Goal: Task Accomplishment & Management: Manage account settings

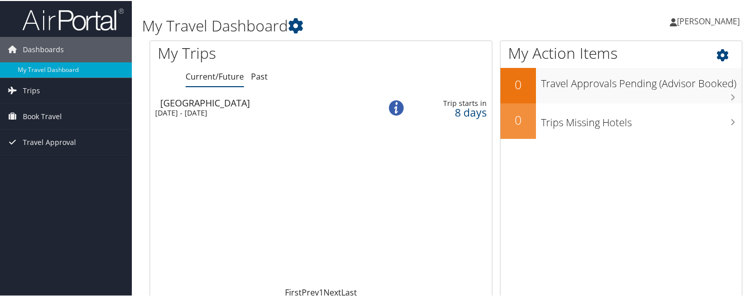
click at [717, 60] on icon at bounding box center [732, 51] width 30 height 17
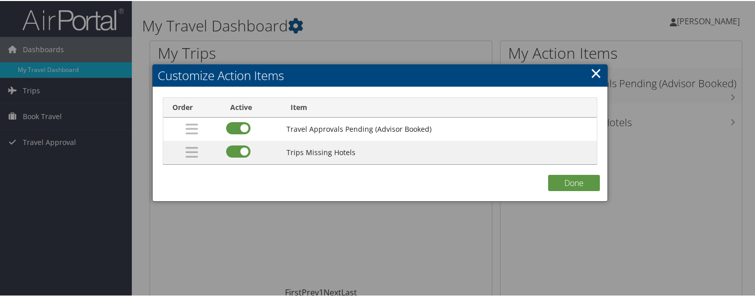
click at [590, 75] on link "×" at bounding box center [596, 72] width 12 height 20
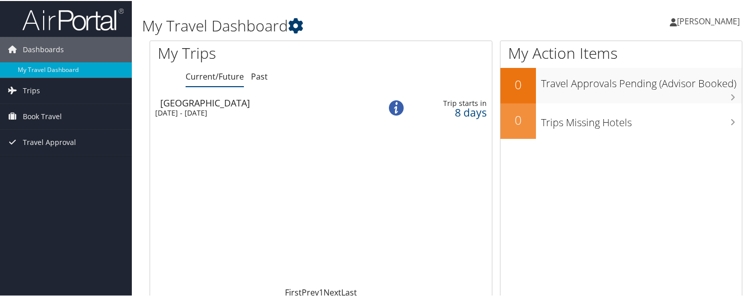
click at [303, 24] on icon at bounding box center [295, 24] width 15 height 15
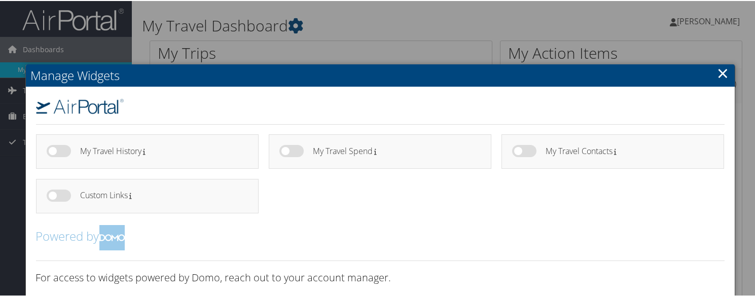
click at [718, 81] on link "×" at bounding box center [724, 72] width 12 height 20
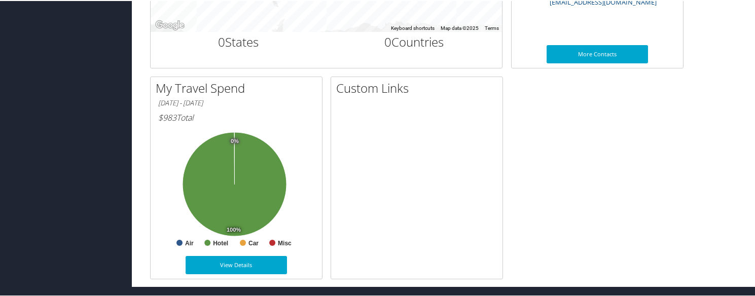
scroll to position [494, 0]
click at [233, 258] on link "View Details" at bounding box center [236, 264] width 101 height 18
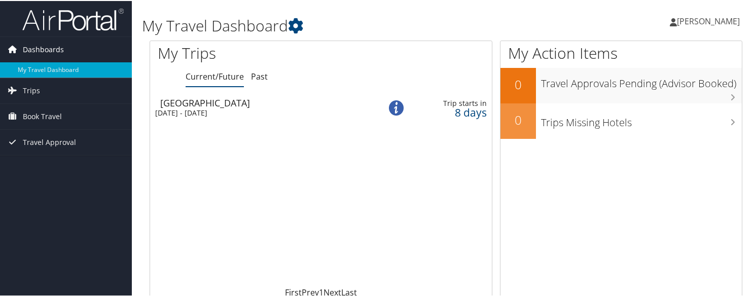
click at [48, 51] on span "Dashboards" at bounding box center [43, 48] width 41 height 25
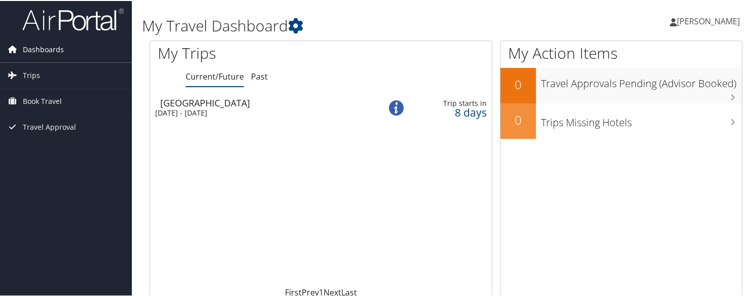
click at [48, 51] on span "Dashboards" at bounding box center [43, 48] width 41 height 25
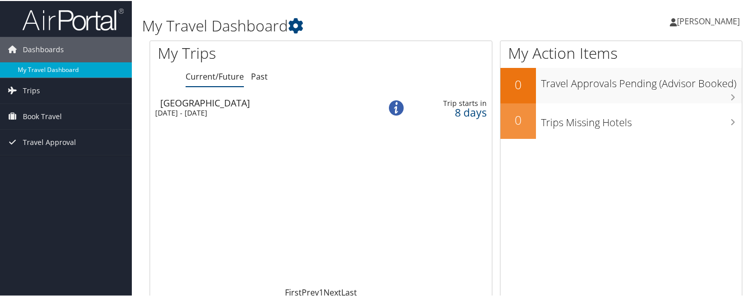
click at [41, 70] on link "My Travel Dashboard" at bounding box center [66, 68] width 132 height 15
click at [709, 23] on span "[PERSON_NAME]" at bounding box center [708, 20] width 63 height 11
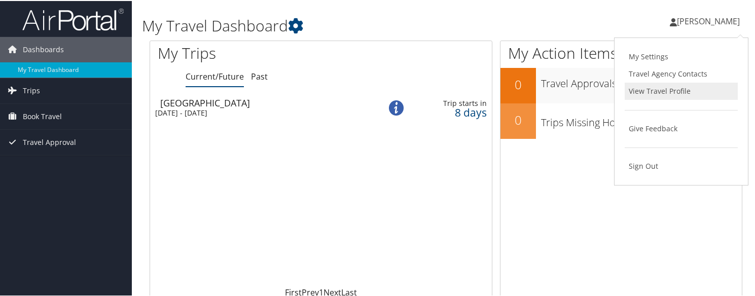
click at [693, 99] on link "View Travel Profile" at bounding box center [681, 90] width 113 height 17
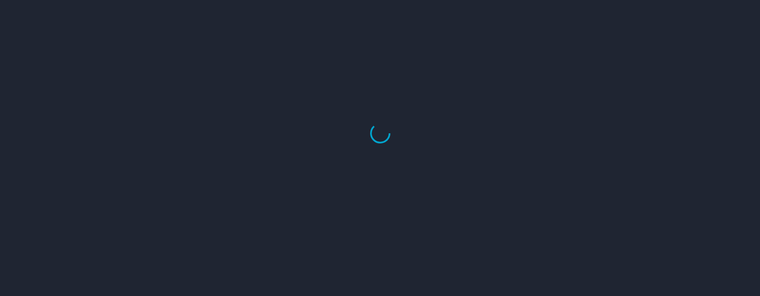
select select "US"
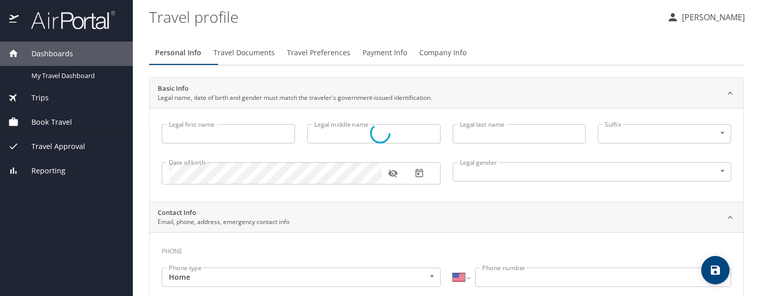
type input "[PERSON_NAME]"
type input "Goughneour"
type input "Male"
select select "US"
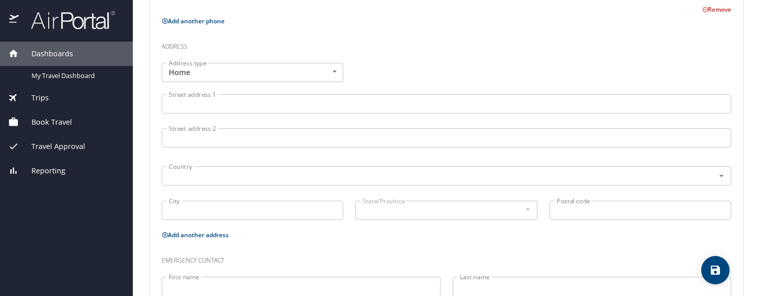
scroll to position [354, 0]
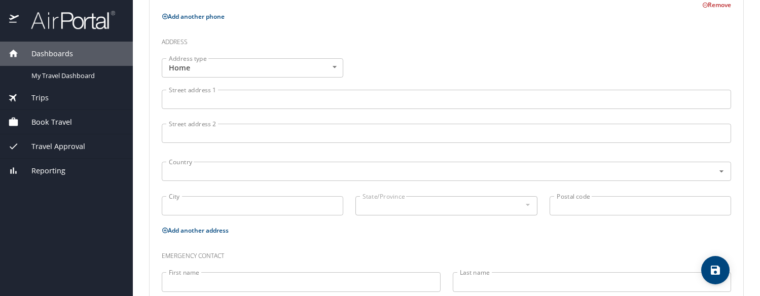
click at [473, 109] on input "Street address 1" at bounding box center [447, 99] width 570 height 19
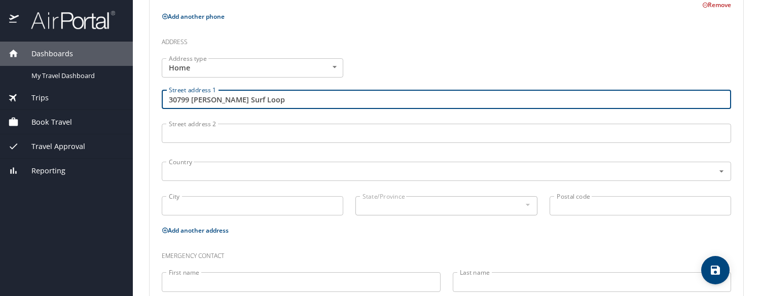
type input "30799 Penny Surf Loop"
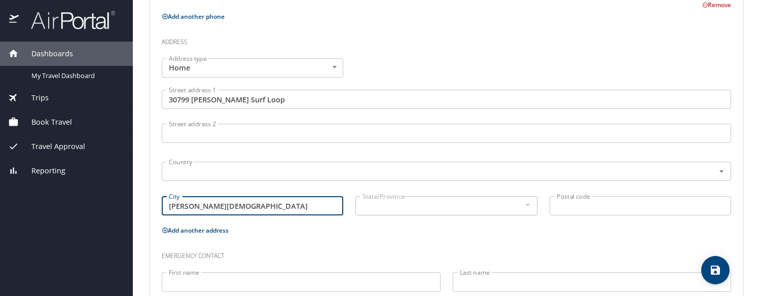
type input "Wesley Chapel"
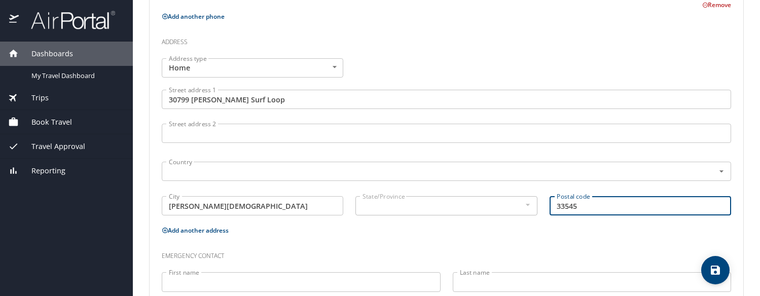
type input "33545"
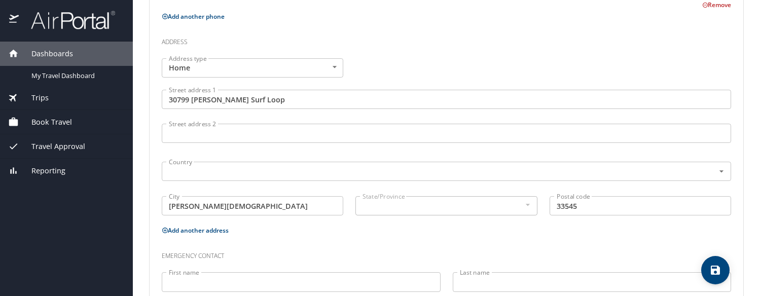
click at [526, 211] on div at bounding box center [527, 205] width 11 height 12
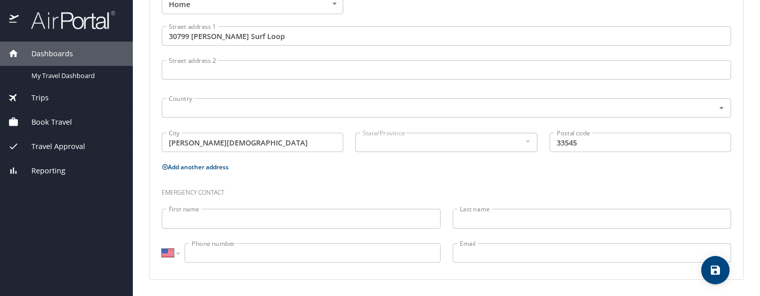
scroll to position [447, 0]
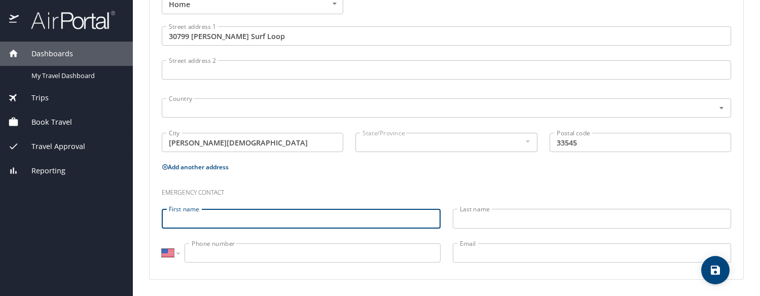
click at [365, 212] on input "First name" at bounding box center [301, 218] width 279 height 19
type input "Cheryl"
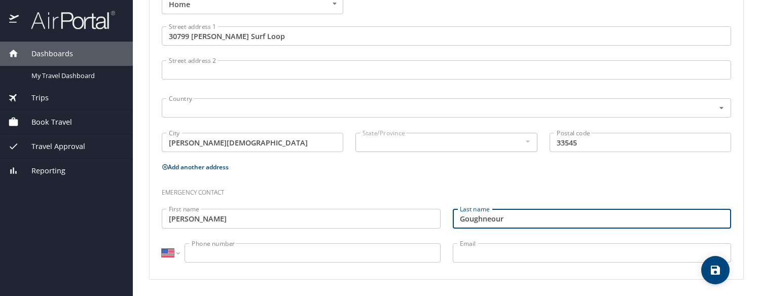
type input "Goughneour"
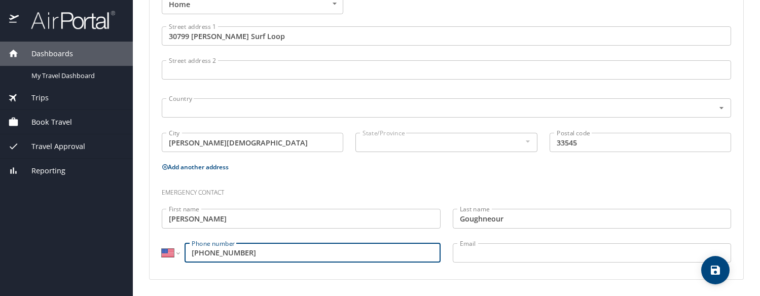
type input "(724) 771-4984"
click at [520, 256] on input "Email" at bounding box center [592, 252] width 279 height 19
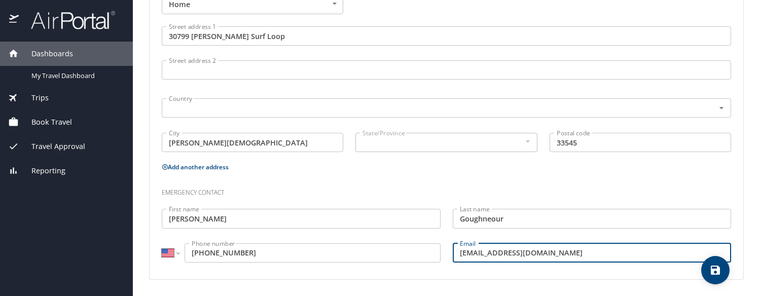
type input "goughneour@gmail.com"
click at [706, 275] on span "save" at bounding box center [715, 270] width 28 height 12
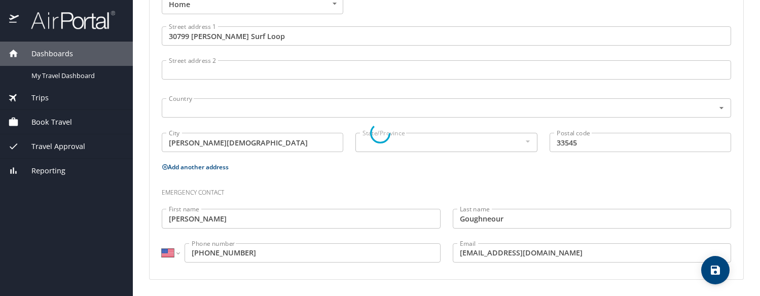
select select "US"
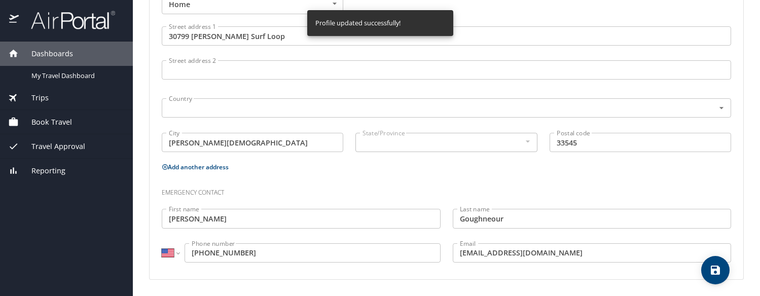
select select "US"
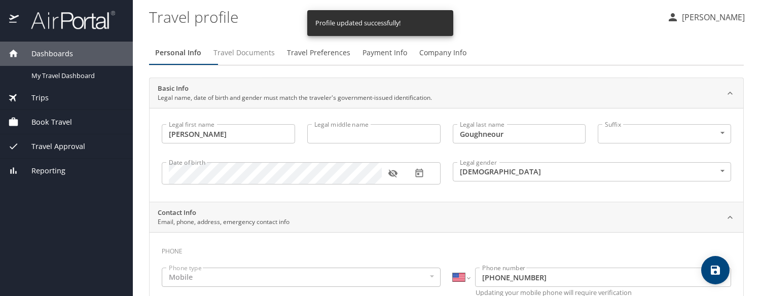
click at [275, 56] on span "Travel Documents" at bounding box center [244, 53] width 61 height 13
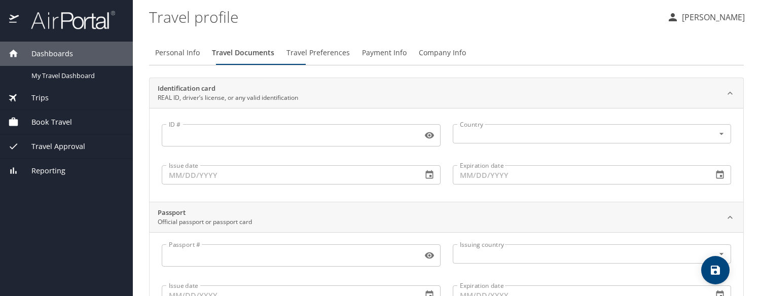
click at [292, 135] on input "ID #" at bounding box center [290, 135] width 257 height 19
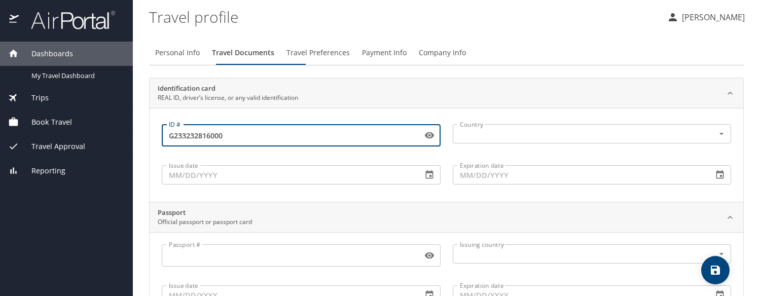
type input "G233232816000"
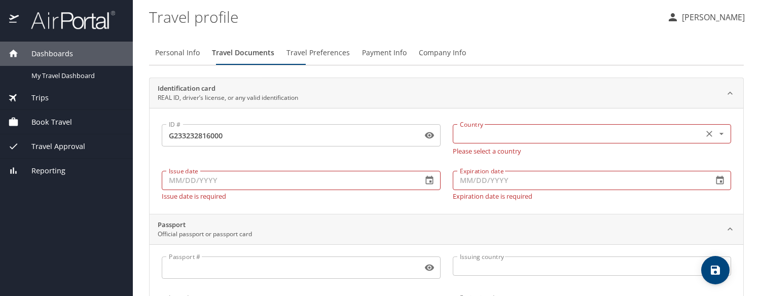
click at [516, 129] on input "text" at bounding box center [577, 133] width 243 height 13
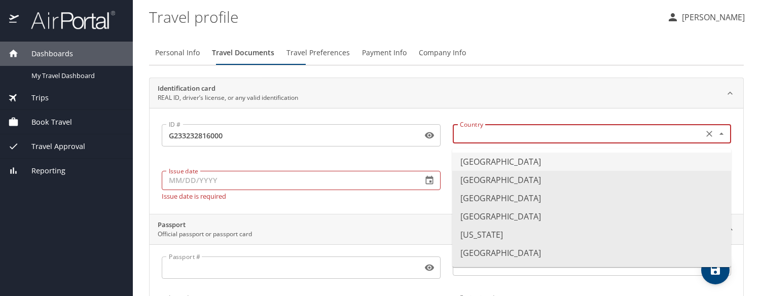
click at [511, 162] on li "United States of America" at bounding box center [591, 162] width 279 height 18
type input "United States of America"
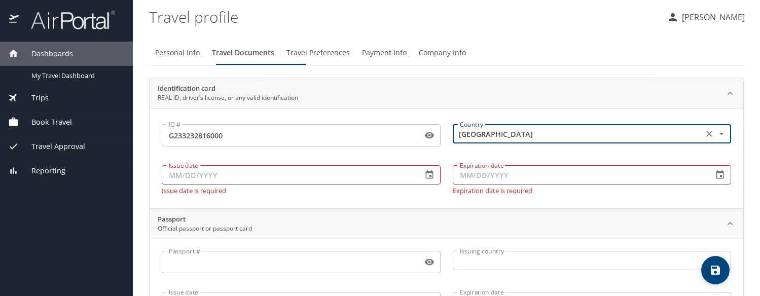
click at [292, 178] on input "Issue date" at bounding box center [288, 174] width 253 height 19
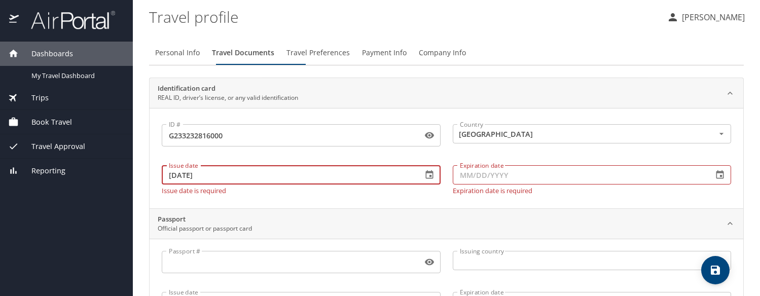
type input "09/15/2022"
click at [468, 183] on input "Expiration date" at bounding box center [579, 174] width 253 height 19
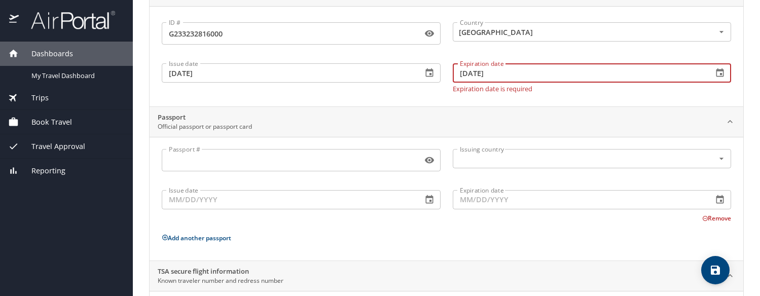
scroll to position [107, 0]
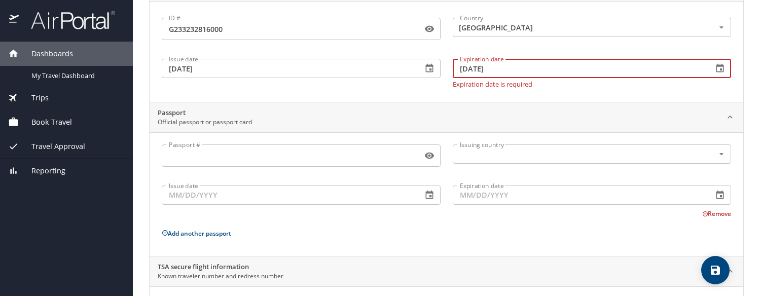
type input "06/27/2031"
click at [277, 163] on input "Passport #" at bounding box center [290, 155] width 257 height 19
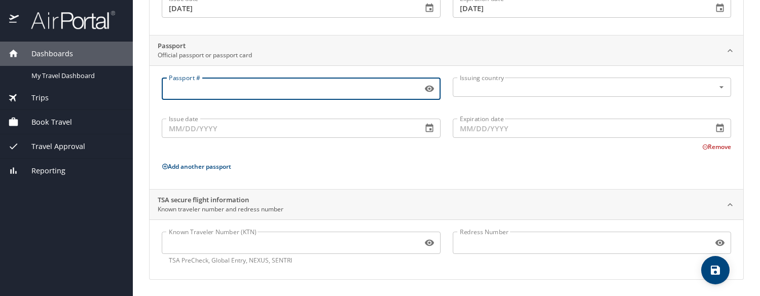
scroll to position [181, 0]
click at [243, 80] on input "Passport #" at bounding box center [290, 88] width 257 height 19
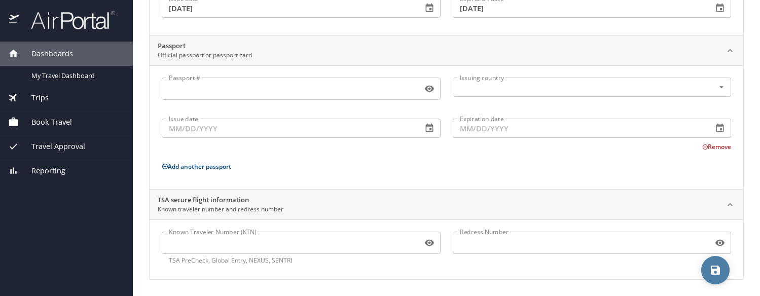
click at [719, 274] on icon "save" at bounding box center [715, 270] width 9 height 9
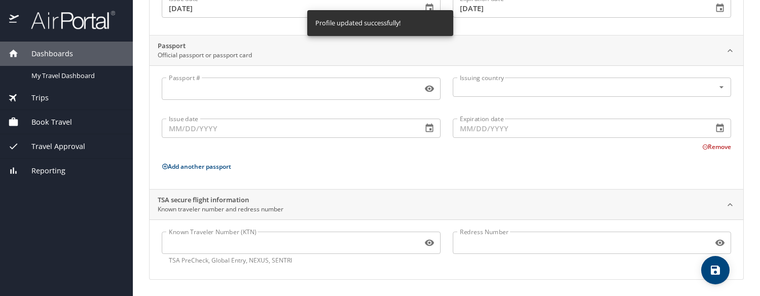
scroll to position [0, 0]
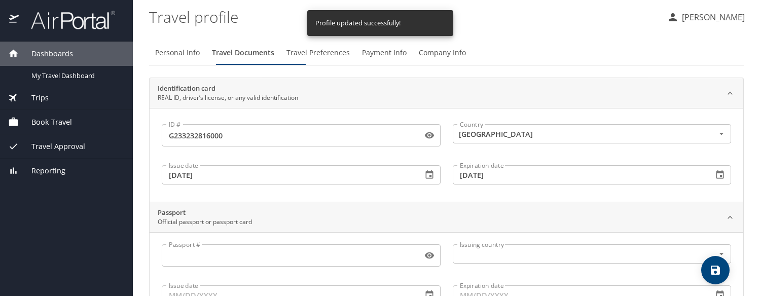
click at [350, 52] on span "Travel Preferences" at bounding box center [318, 53] width 63 height 13
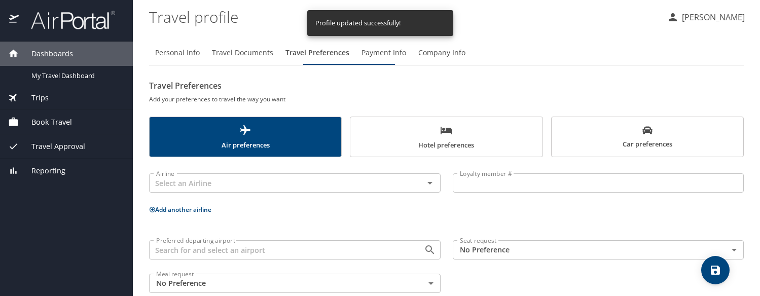
scroll to position [30, 0]
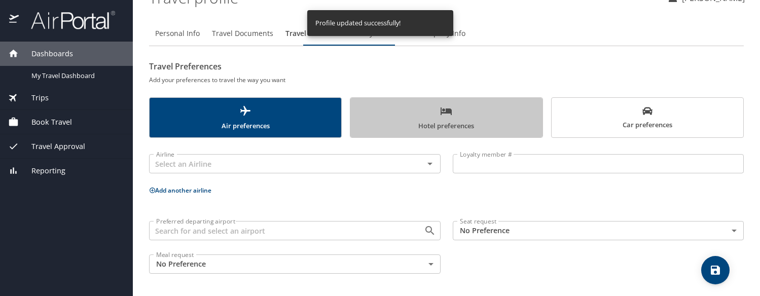
click at [442, 108] on icon "scrollable force tabs example" at bounding box center [446, 111] width 12 height 12
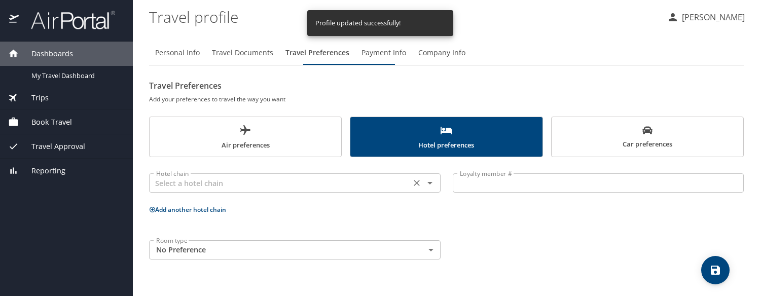
click at [225, 187] on input "text" at bounding box center [280, 183] width 256 height 13
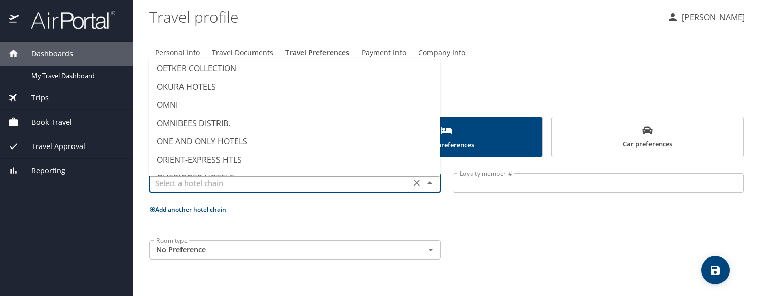
scroll to position [4055, 0]
type input "MARRIOTT (ALL BRANDS)"
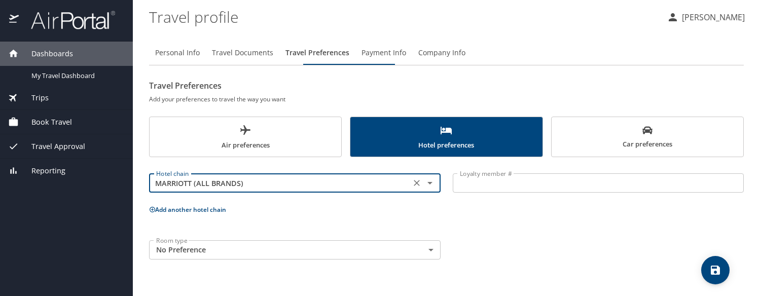
click at [510, 193] on input "Loyalty member #" at bounding box center [599, 182] width 292 height 19
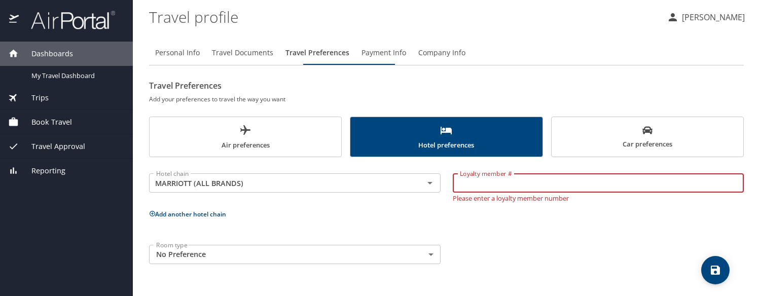
click at [515, 189] on input "Loyalty member #" at bounding box center [599, 182] width 292 height 19
type input "129607418"
click at [428, 265] on body "Dashboards My Travel Dashboard Trips Current / Future Trips Past Trips Trips Mi…" at bounding box center [380, 148] width 760 height 296
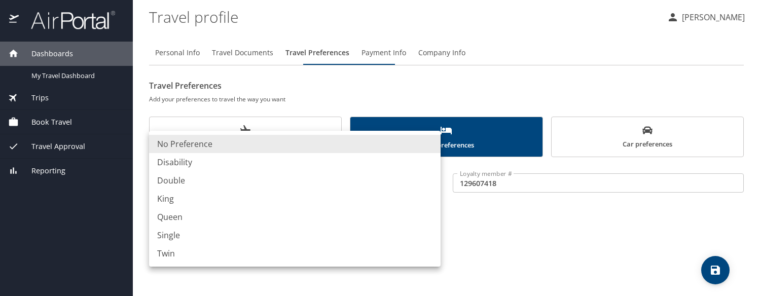
click at [320, 208] on li "King" at bounding box center [295, 199] width 292 height 18
type input "King"
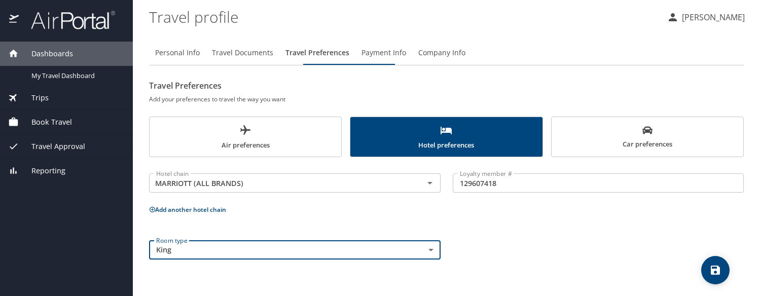
click at [720, 274] on icon "save" at bounding box center [715, 270] width 9 height 9
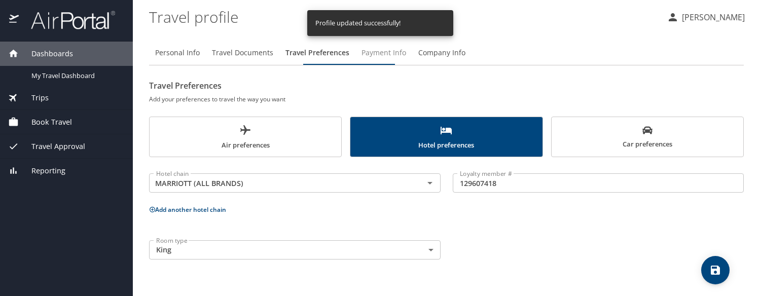
click at [406, 56] on span "Payment Info" at bounding box center [384, 53] width 45 height 13
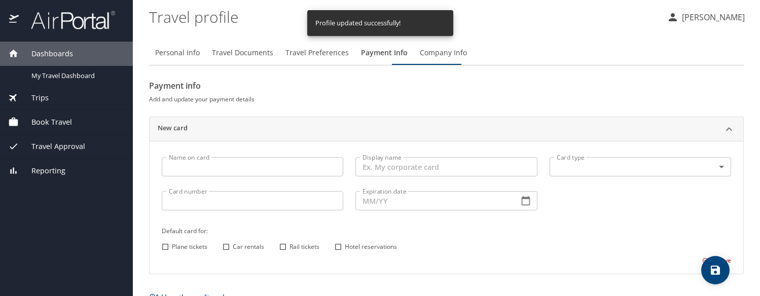
click at [210, 174] on input "Name on card" at bounding box center [253, 166] width 182 height 19
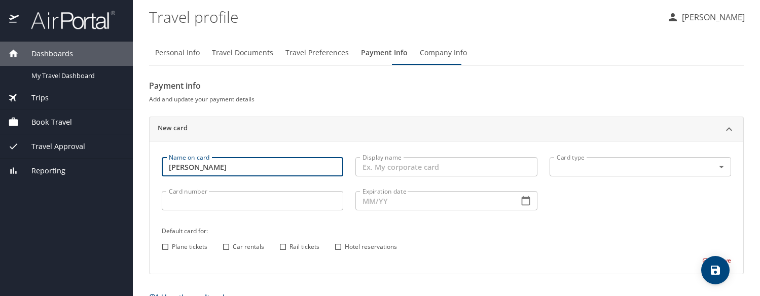
type input "[PERSON_NAME]"
click at [570, 174] on body "Dashboards My Travel Dashboard Trips Current / Future Trips Past Trips Trips Mi…" at bounding box center [380, 148] width 760 height 296
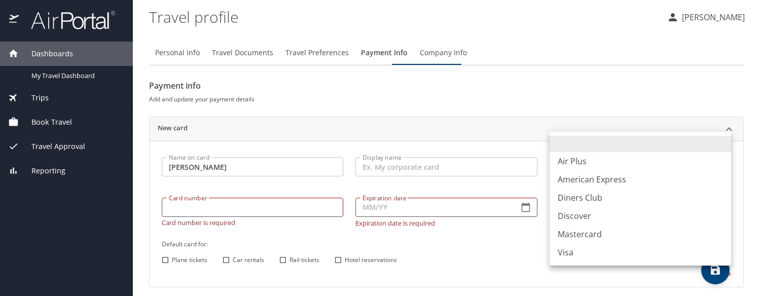
click at [586, 262] on li "Visa" at bounding box center [641, 252] width 182 height 18
type input "VI"
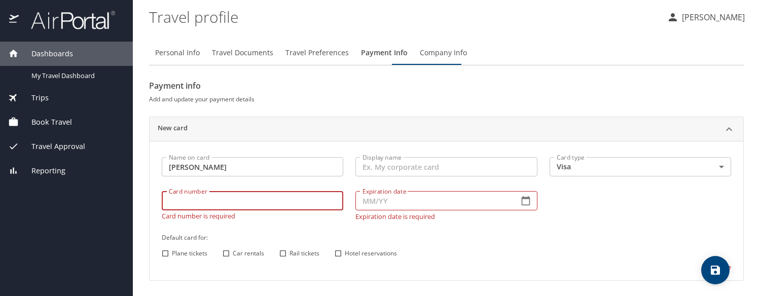
click at [227, 210] on input "Card number" at bounding box center [253, 200] width 182 height 19
type input "4147202717359499"
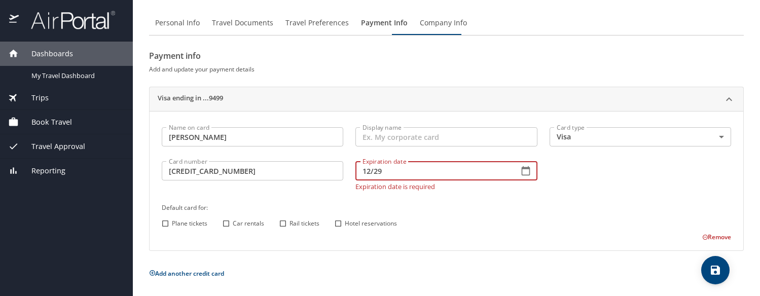
scroll to position [44, 0]
type input "12/29"
click at [166, 221] on input "Plane tickets" at bounding box center [165, 223] width 13 height 13
checkbox input "true"
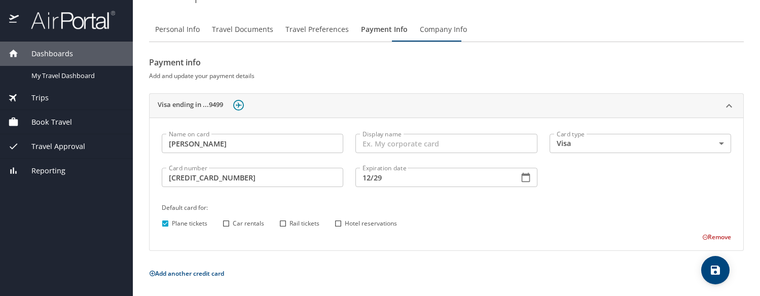
scroll to position [36, 0]
click at [227, 222] on input "Car rentals" at bounding box center [226, 223] width 13 height 13
checkbox input "true"
click at [285, 223] on input "Rail tickets" at bounding box center [282, 223] width 13 height 13
checkbox input "true"
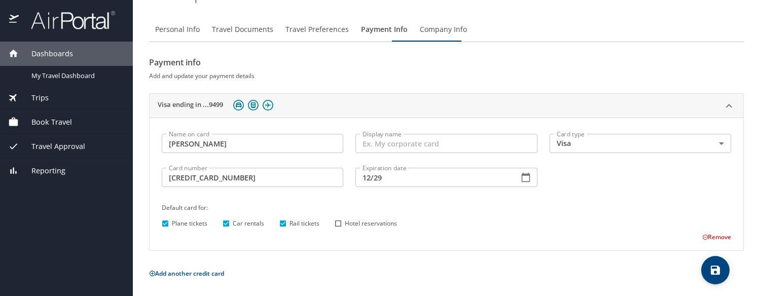
click at [340, 223] on input "Hotel reservations" at bounding box center [338, 223] width 13 height 13
checkbox input "true"
click at [717, 270] on icon "save" at bounding box center [715, 270] width 9 height 9
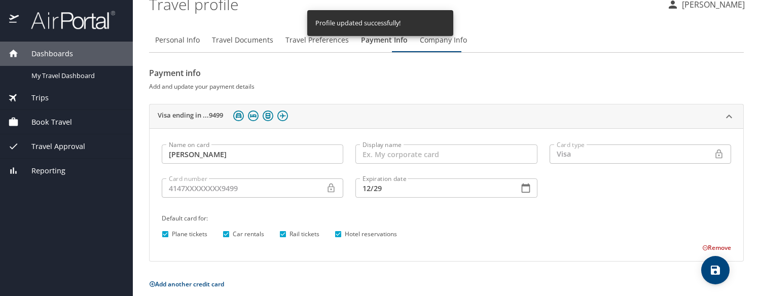
scroll to position [0, 0]
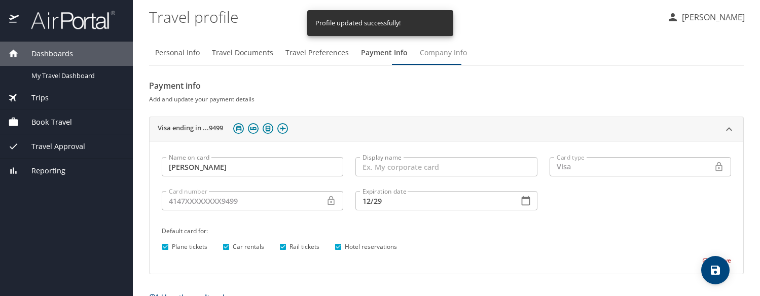
click at [467, 50] on span "Company Info" at bounding box center [443, 53] width 47 height 13
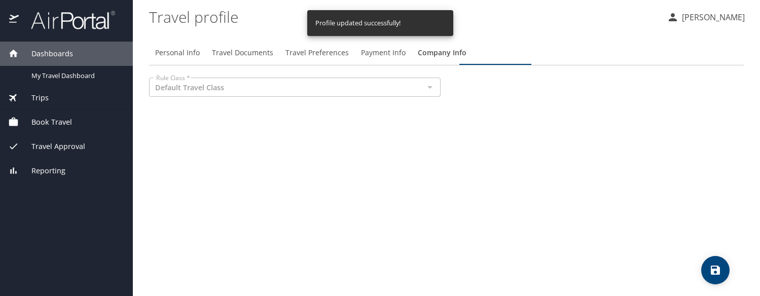
click at [438, 89] on div "Default Travel Class Rule Class *" at bounding box center [295, 87] width 292 height 19
click at [406, 58] on span "Payment Info" at bounding box center [383, 53] width 45 height 13
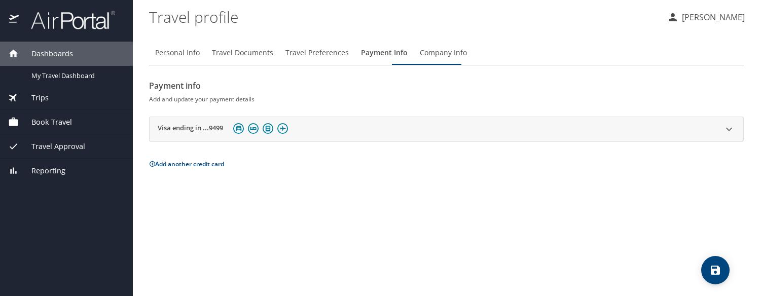
click at [349, 58] on span "Travel Preferences" at bounding box center [317, 53] width 63 height 13
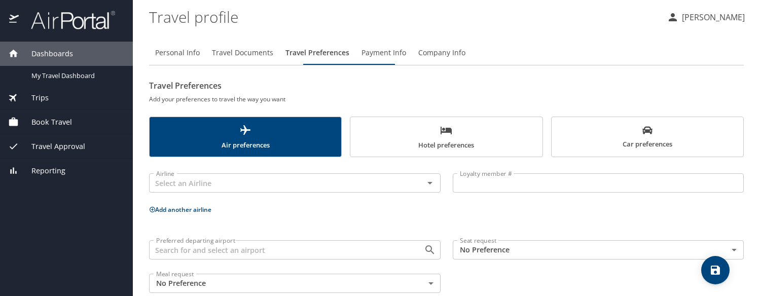
scroll to position [30, 0]
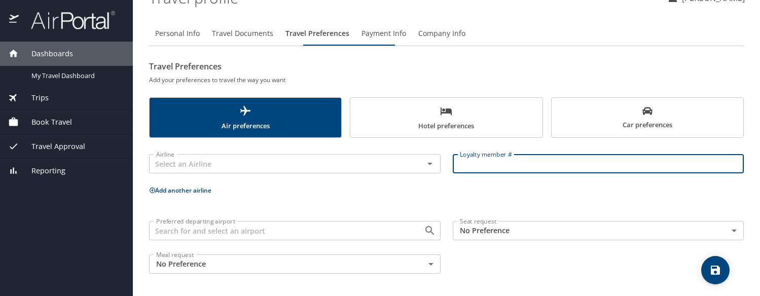
click at [478, 159] on input "Loyalty member #" at bounding box center [599, 163] width 292 height 19
paste input "#4DV2D48"
click at [471, 156] on input "#4DV2D48" at bounding box center [599, 163] width 292 height 19
type input "4DV2D48"
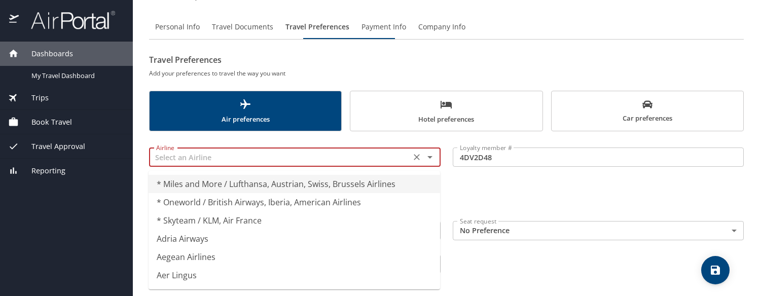
click at [219, 163] on input "text" at bounding box center [280, 157] width 256 height 13
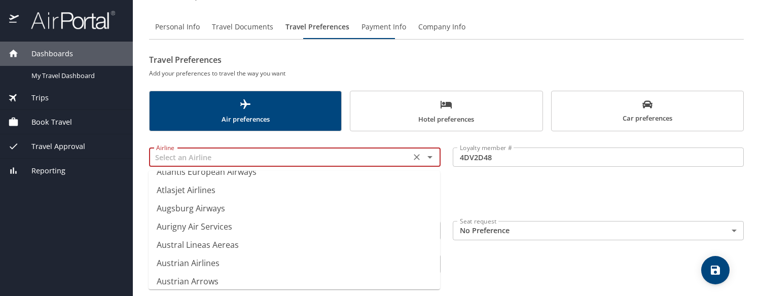
scroll to position [1784, 0]
type input "American Airlines"
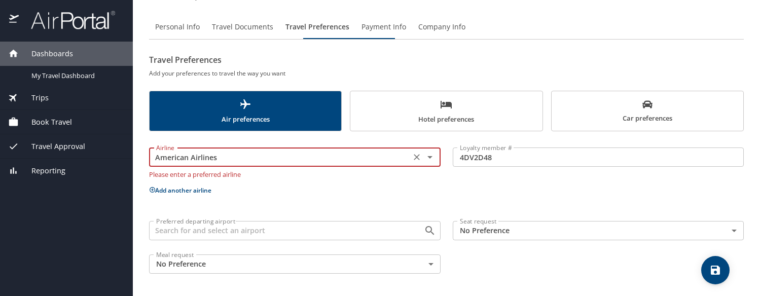
click at [288, 196] on div "Airline American Airlines Airline Please enter a preferred airline Loyalty memb…" at bounding box center [446, 208] width 595 height 143
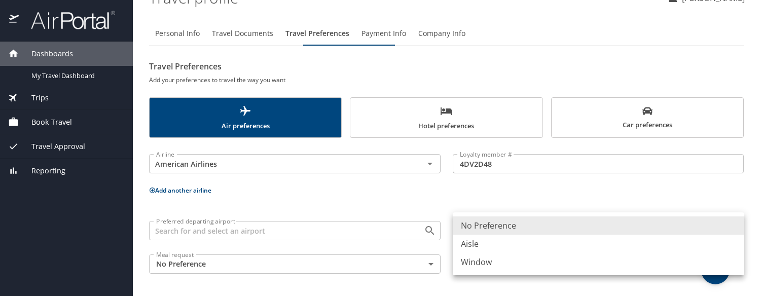
click at [515, 226] on body "Dashboards My Travel Dashboard Trips Current / Future Trips Past Trips Trips Mi…" at bounding box center [380, 148] width 760 height 296
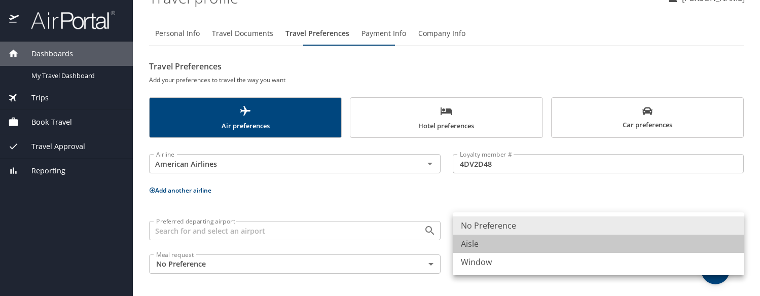
click at [503, 252] on li "Aisle" at bounding box center [599, 244] width 292 height 18
type input "Aisle"
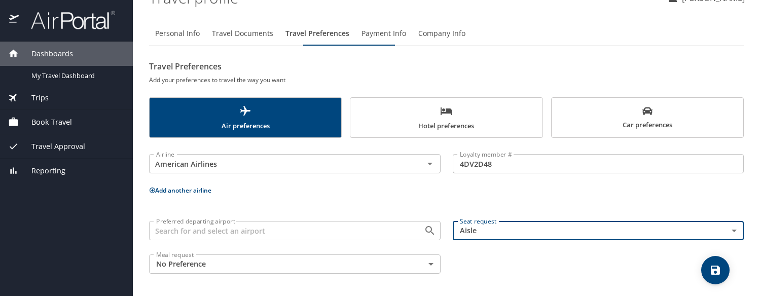
click at [409, 269] on body "Dashboards My Travel Dashboard Trips Current / Future Trips Past Trips Trips Mi…" at bounding box center [380, 148] width 760 height 296
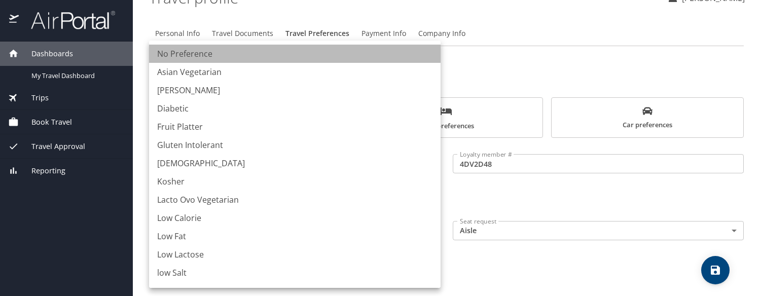
click at [199, 56] on li "No Preference" at bounding box center [295, 54] width 292 height 18
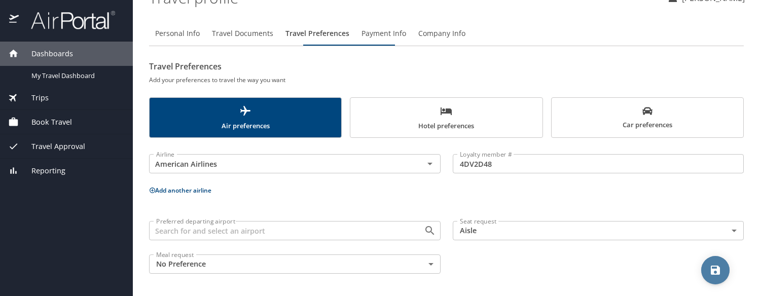
click at [716, 275] on icon "save" at bounding box center [715, 270] width 9 height 9
click at [80, 167] on div "Reporting" at bounding box center [66, 170] width 117 height 11
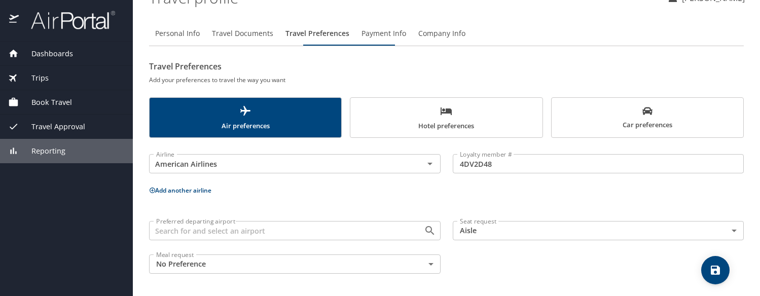
click at [65, 155] on span "Reporting" at bounding box center [42, 151] width 47 height 11
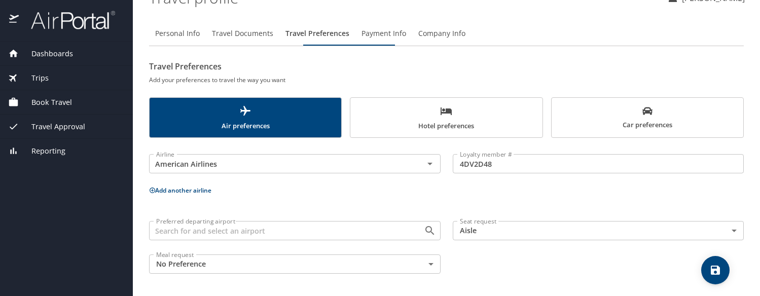
click at [62, 152] on span "Reporting" at bounding box center [42, 151] width 47 height 11
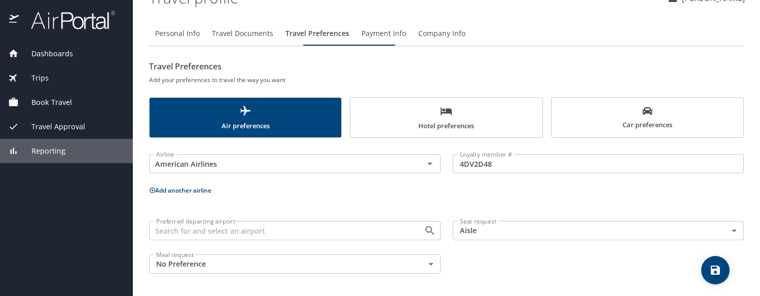
click at [62, 152] on span "Reporting" at bounding box center [42, 151] width 47 height 11
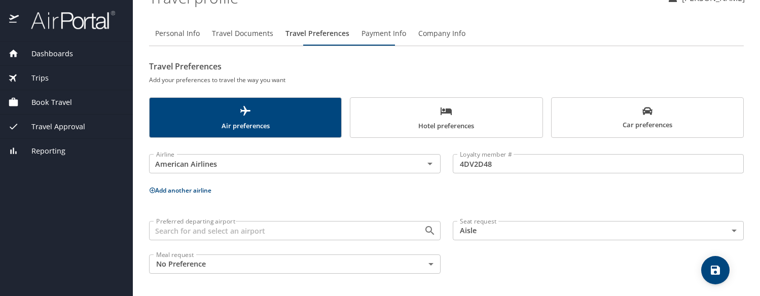
click at [59, 127] on span "Travel Approval" at bounding box center [52, 126] width 66 height 11
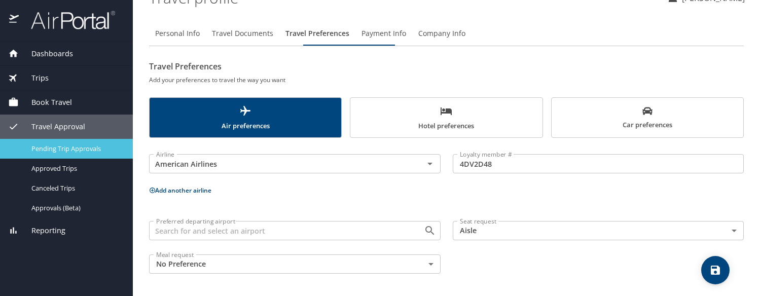
click at [61, 146] on span "Pending Trip Approvals" at bounding box center [75, 149] width 89 height 10
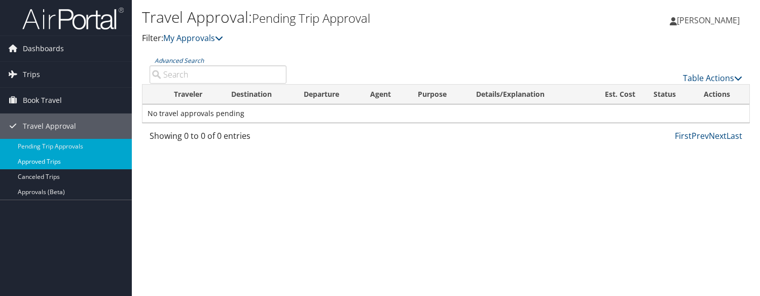
click at [60, 163] on link "Approved Trips" at bounding box center [66, 161] width 132 height 15
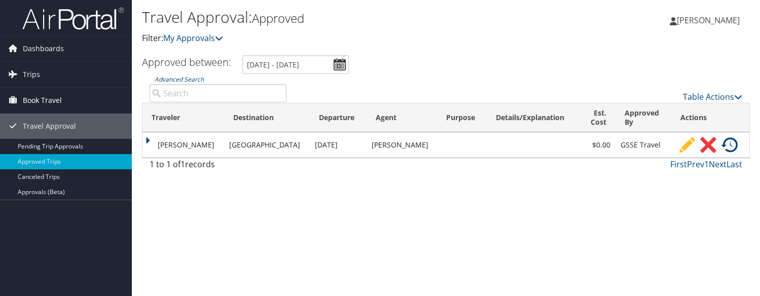
click at [50, 97] on span "Book Travel" at bounding box center [42, 100] width 39 height 25
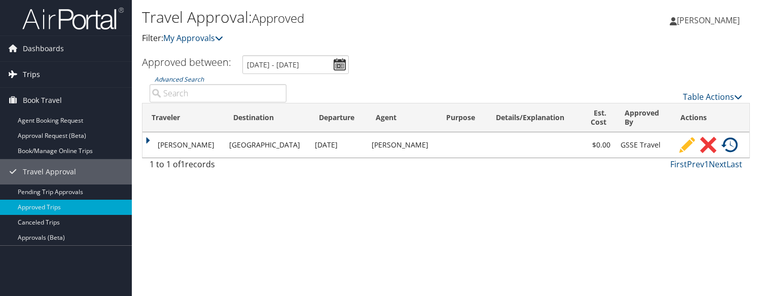
click at [33, 81] on span "Trips" at bounding box center [31, 74] width 17 height 25
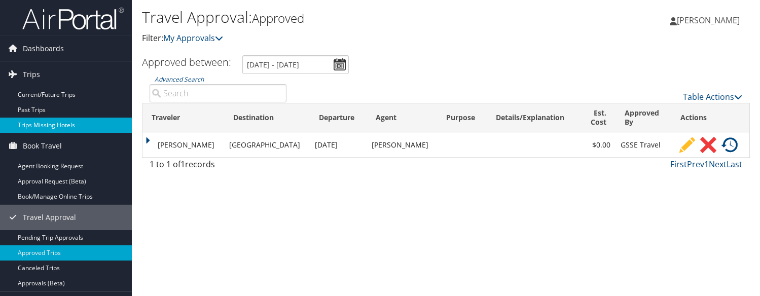
click at [30, 121] on link "Trips Missing Hotels" at bounding box center [66, 125] width 132 height 15
